Goal: Task Accomplishment & Management: Manage account settings

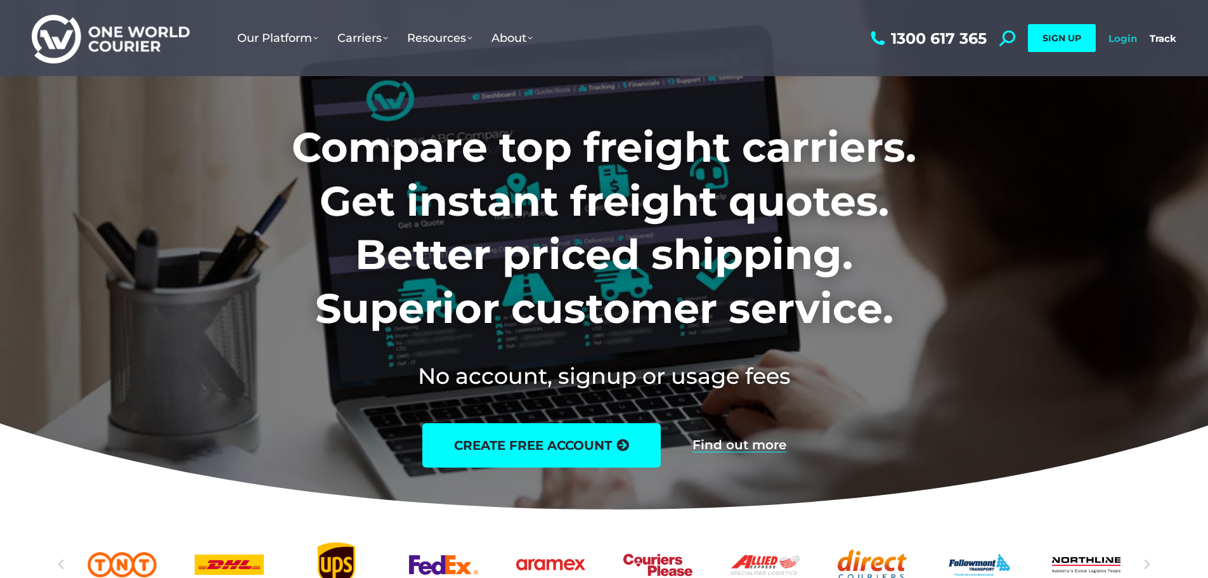
click at [1120, 39] on link "Login" at bounding box center [1122, 38] width 29 height 12
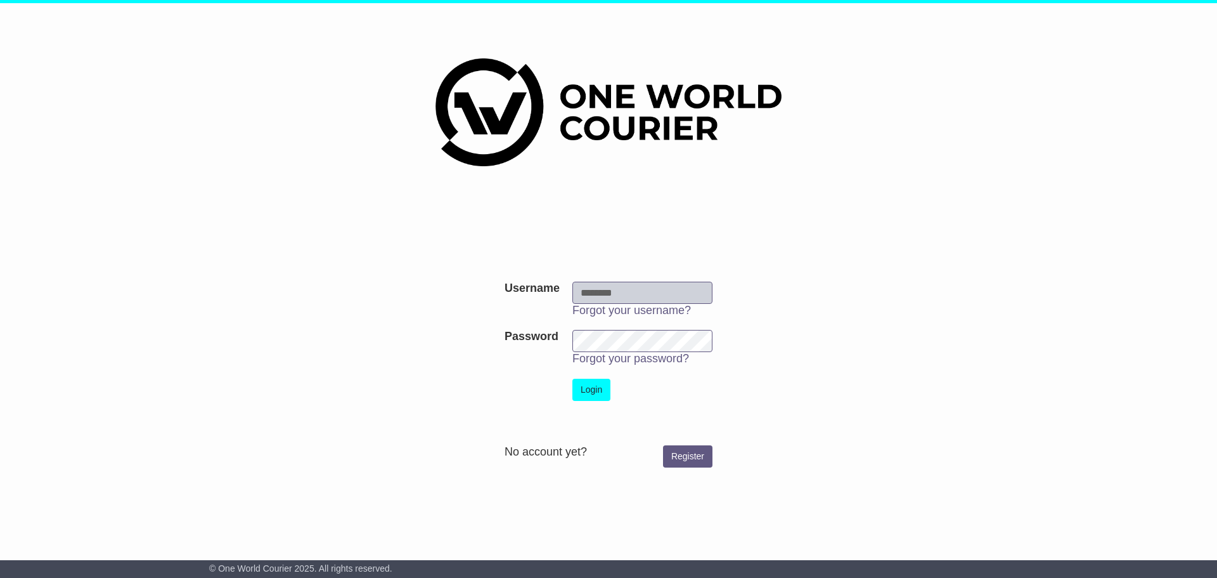
type input "**********"
click at [603, 387] on button "Login" at bounding box center [591, 389] width 38 height 22
